Goal: Transaction & Acquisition: Purchase product/service

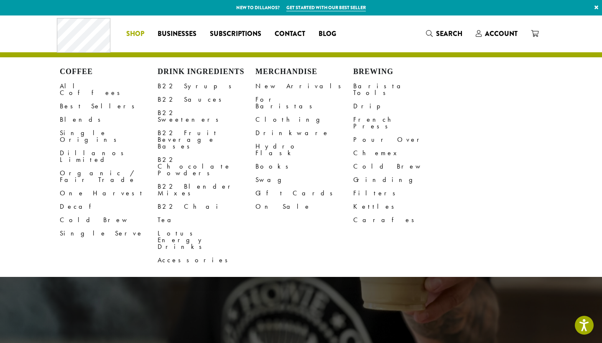
click at [134, 33] on span "Shop" at bounding box center [135, 34] width 18 height 10
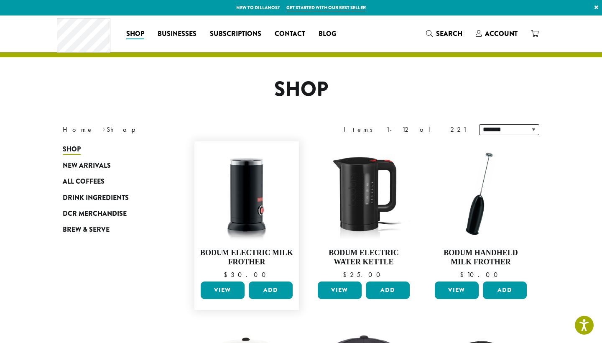
click at [223, 293] on link "View" at bounding box center [223, 290] width 44 height 18
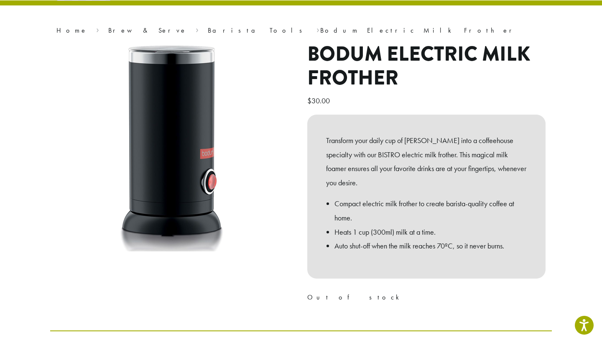
scroll to position [5, 0]
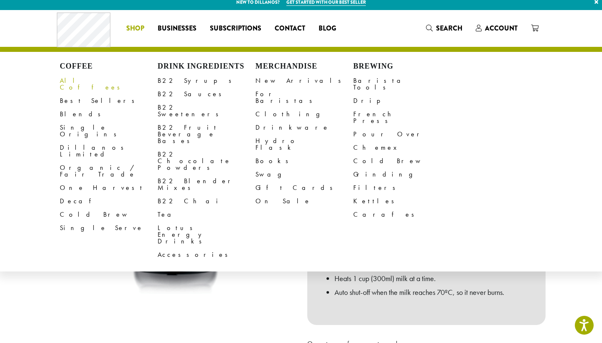
click at [80, 80] on link "All Coffees" at bounding box center [109, 84] width 98 height 20
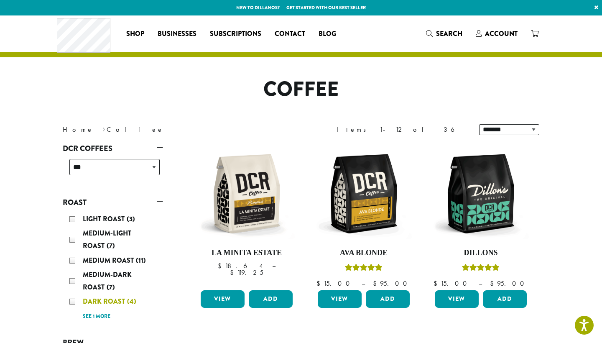
click at [73, 300] on div "Dark Roast (4)" at bounding box center [114, 301] width 90 height 13
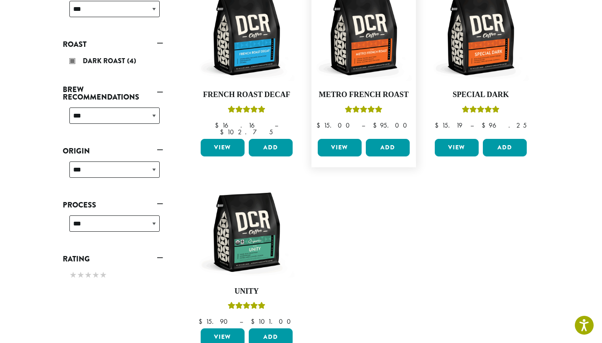
scroll to position [160, 0]
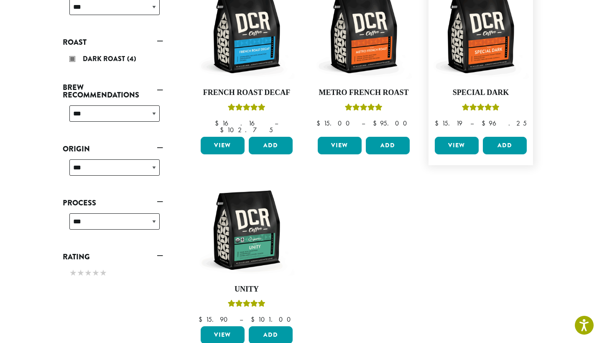
click at [452, 137] on link "View" at bounding box center [457, 146] width 44 height 18
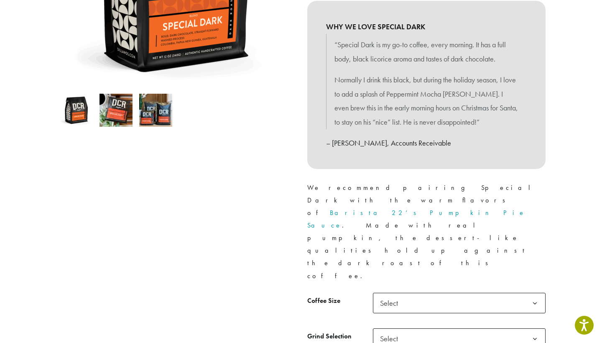
scroll to position [213, 0]
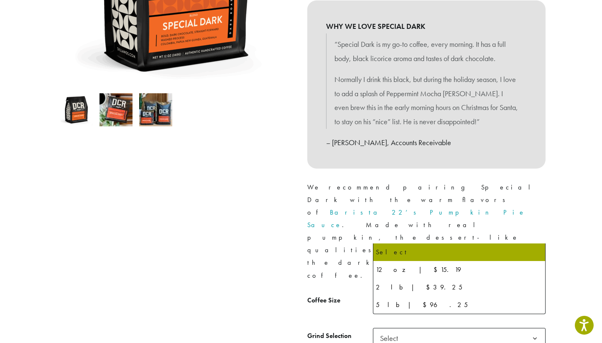
click at [390, 294] on span "Select" at bounding box center [392, 302] width 30 height 16
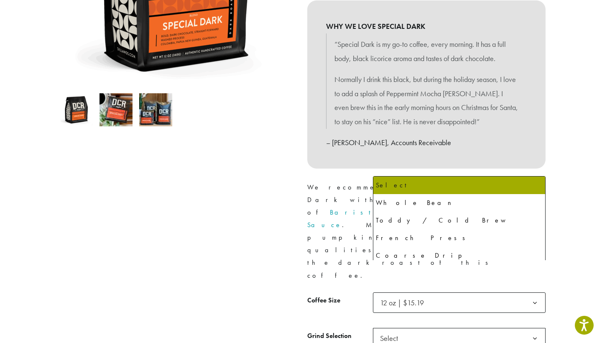
click at [398, 330] on span "Select" at bounding box center [392, 338] width 30 height 16
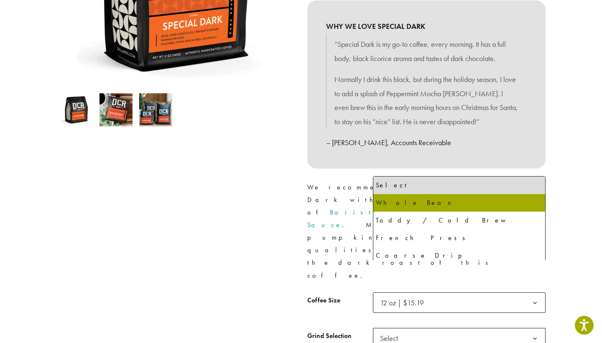
select select "*********"
select select "**********"
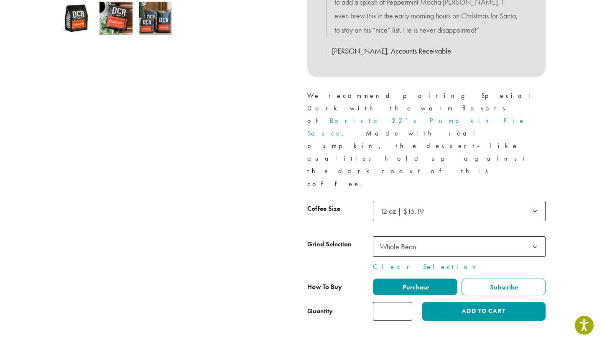
scroll to position [305, 0]
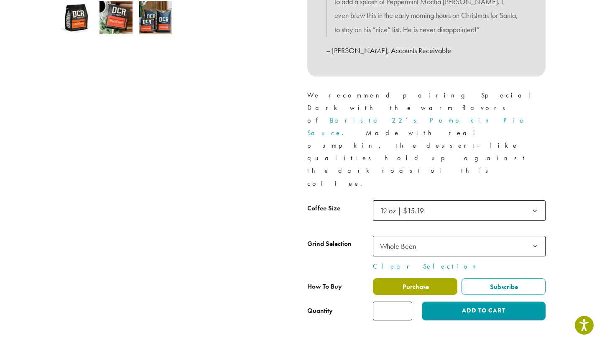
click at [400, 278] on label "Purchase" at bounding box center [415, 286] width 84 height 17
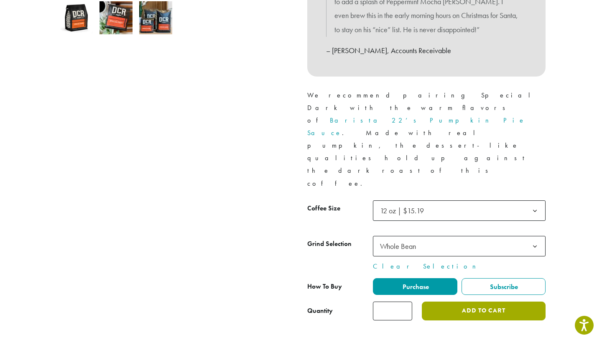
click at [457, 301] on button "Add to cart" at bounding box center [484, 310] width 124 height 19
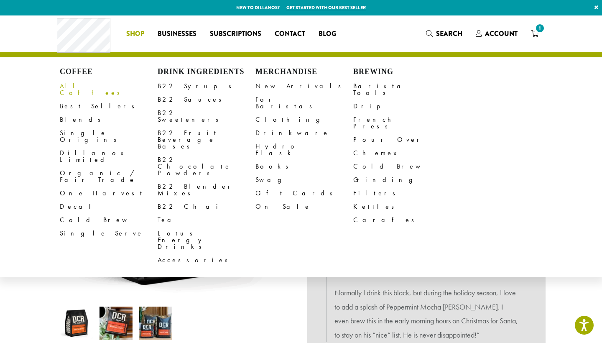
click at [84, 86] on link "All Coffees" at bounding box center [109, 89] width 98 height 20
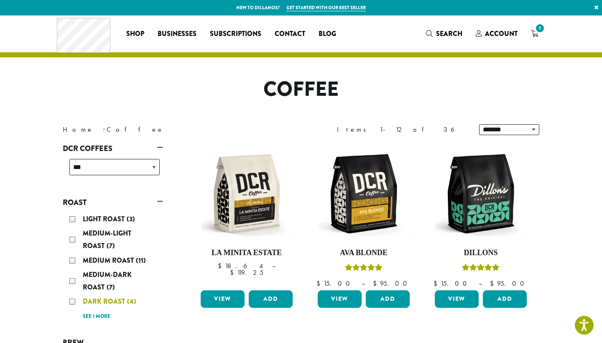
click at [82, 300] on div "Dark Roast (4)" at bounding box center [114, 301] width 90 height 13
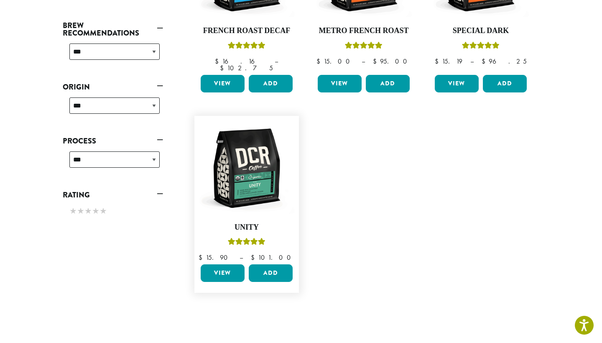
scroll to position [224, 0]
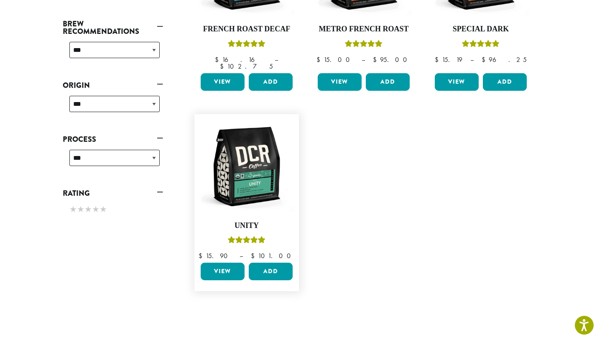
click at [220, 267] on link "View" at bounding box center [223, 272] width 44 height 18
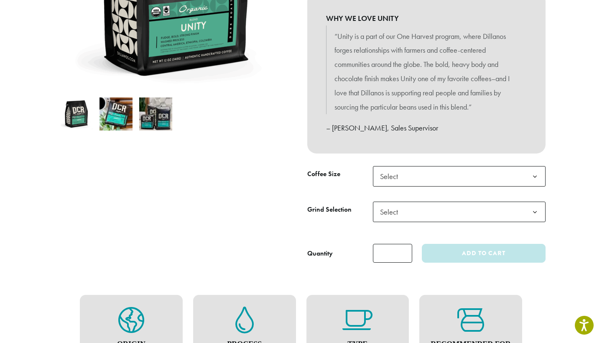
scroll to position [211, 0]
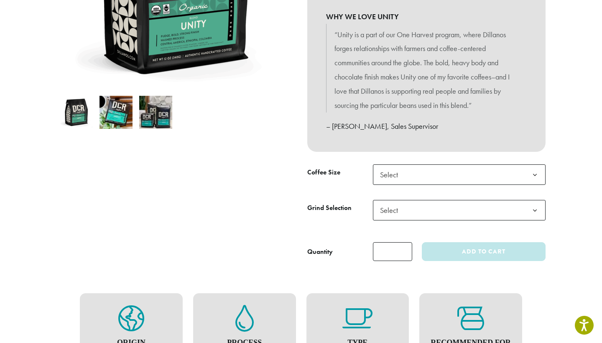
click at [418, 166] on span "Select" at bounding box center [459, 174] width 173 height 20
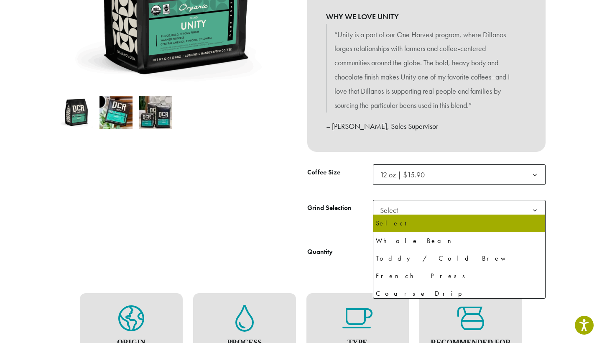
click at [408, 208] on span "Select" at bounding box center [459, 210] width 173 height 20
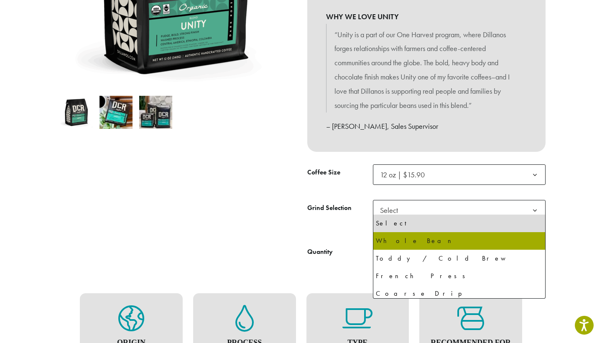
select select "*********"
select select "**********"
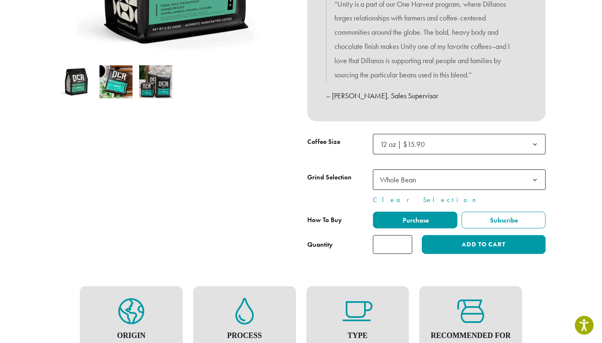
scroll to position [268, 0]
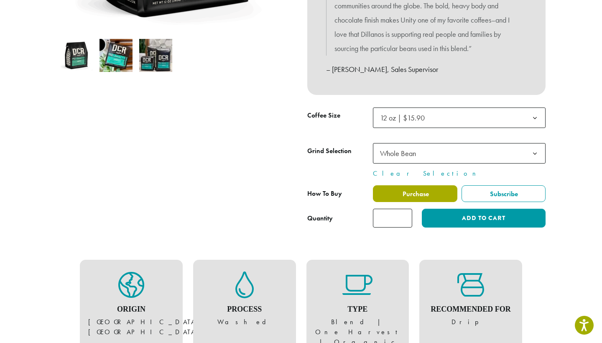
click at [408, 185] on label "Purchase" at bounding box center [415, 193] width 84 height 17
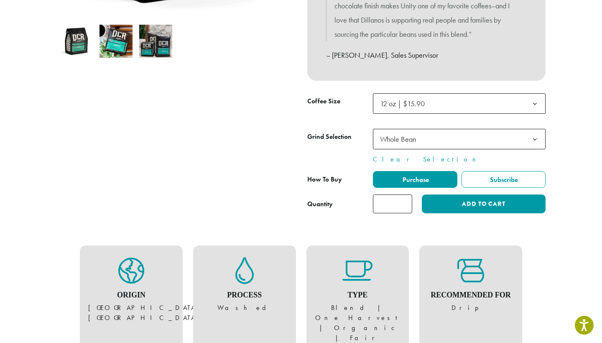
scroll to position [280, 0]
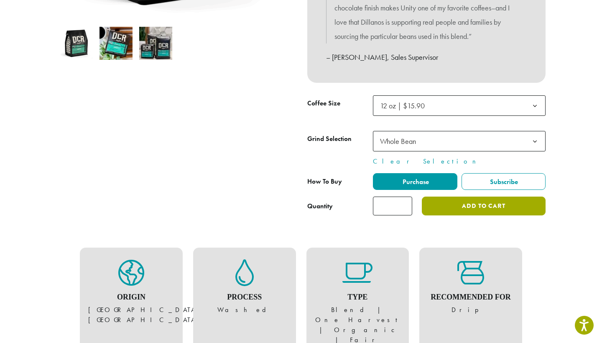
click at [472, 202] on button "Add to cart" at bounding box center [484, 205] width 124 height 19
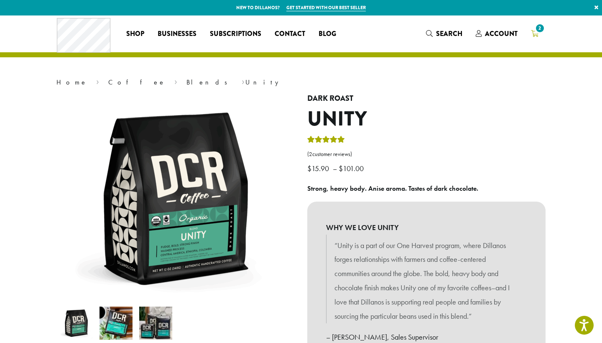
click at [535, 28] on span "2" at bounding box center [539, 28] width 11 height 11
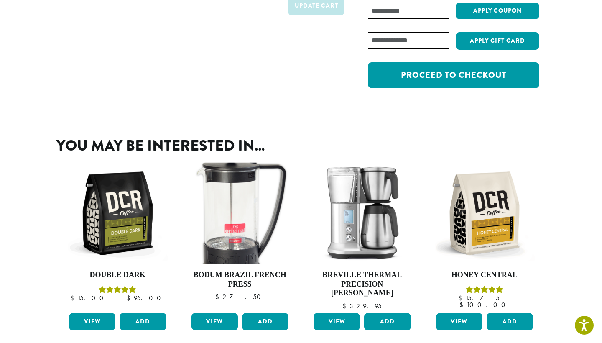
scroll to position [162, 0]
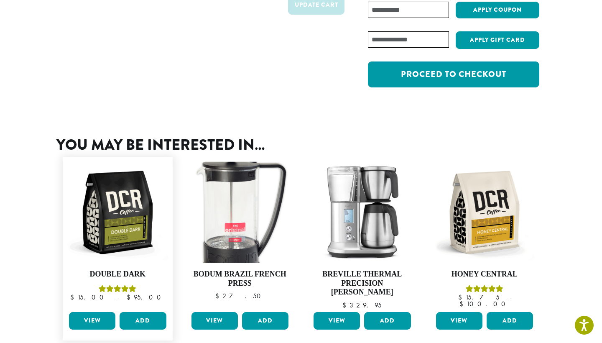
click at [94, 314] on link "View" at bounding box center [92, 321] width 46 height 18
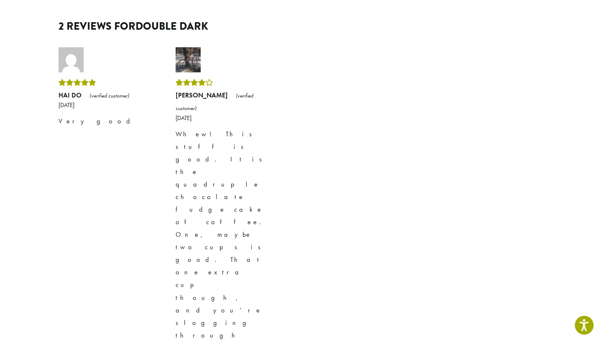
scroll to position [813, 0]
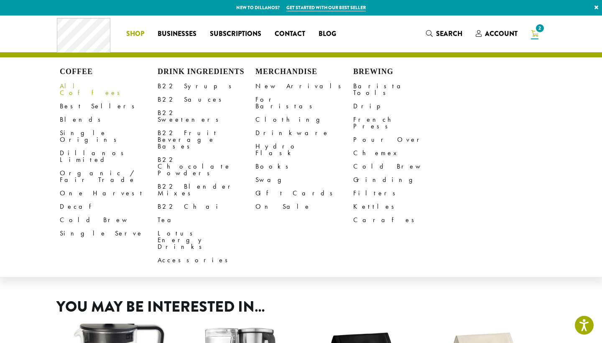
click at [79, 85] on link "All Coffees" at bounding box center [109, 89] width 98 height 20
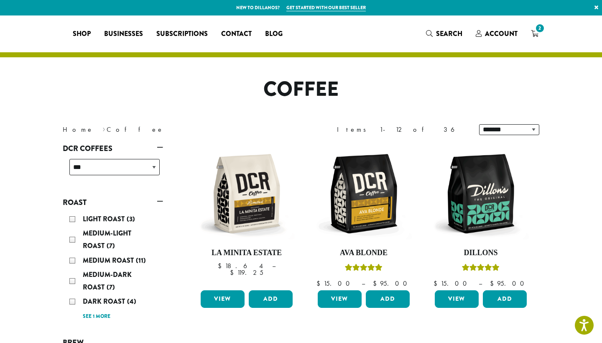
click at [97, 313] on link "See 1 more" at bounding box center [97, 316] width 28 height 8
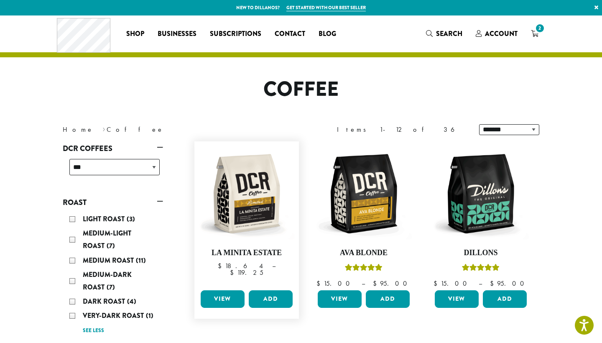
click at [216, 294] on link "View" at bounding box center [223, 299] width 44 height 18
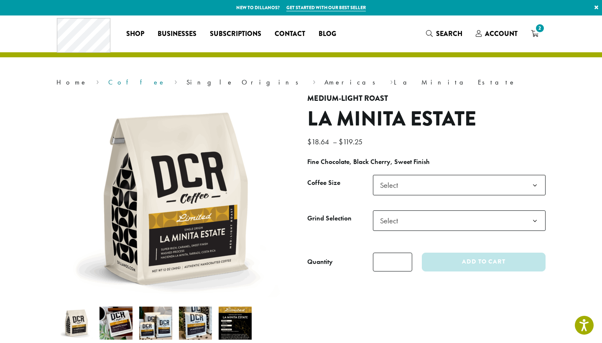
click at [108, 82] on link "Coffee" at bounding box center [136, 82] width 57 height 9
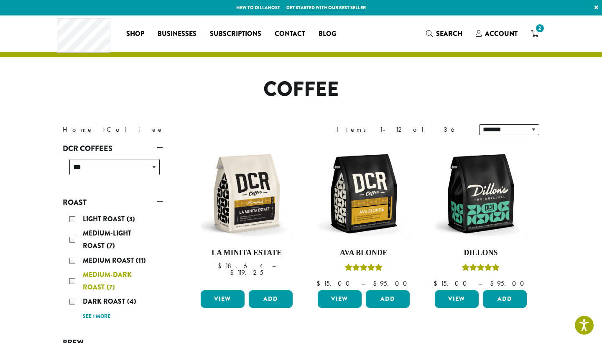
click at [109, 278] on span "Medium-Dark Roast" at bounding box center [107, 281] width 49 height 22
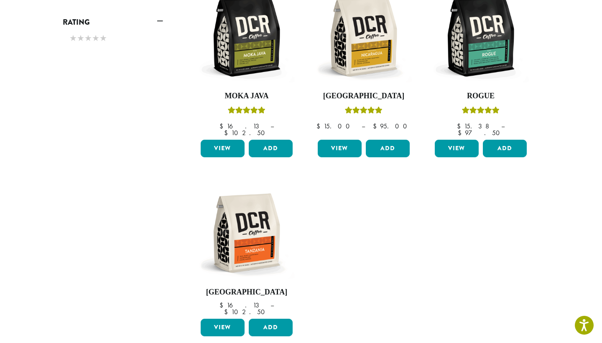
scroll to position [354, 0]
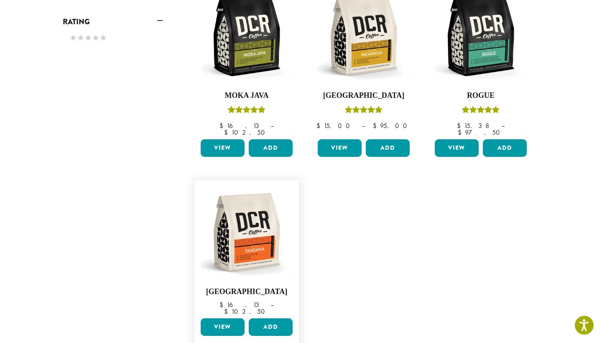
click at [220, 318] on link "View" at bounding box center [223, 327] width 44 height 18
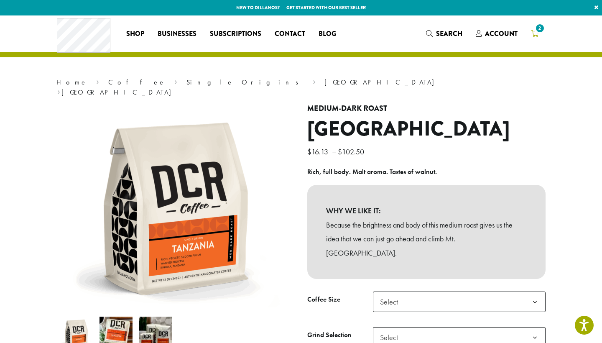
click at [536, 30] on span "2" at bounding box center [539, 28] width 11 height 11
